Goal: Find specific page/section: Find specific page/section

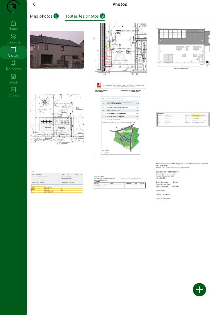
click at [17, 53] on icon at bounding box center [13, 50] width 27 height 6
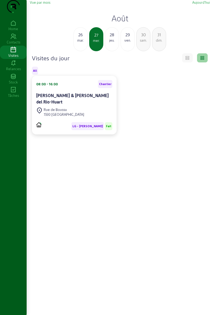
click at [108, 43] on div "jeu." at bounding box center [112, 40] width 14 height 5
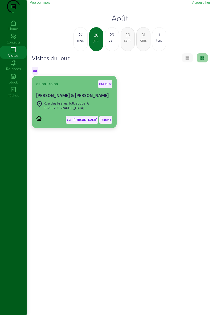
click at [89, 99] on div "[PERSON_NAME] & [PERSON_NAME]" at bounding box center [74, 95] width 76 height 6
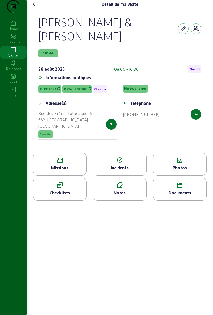
click at [185, 174] on div "Photos" at bounding box center [180, 163] width 54 height 23
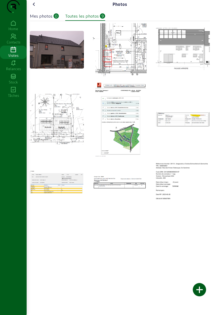
click at [125, 156] on img at bounding box center [120, 119] width 54 height 74
